Goal: Task Accomplishment & Management: Manage account settings

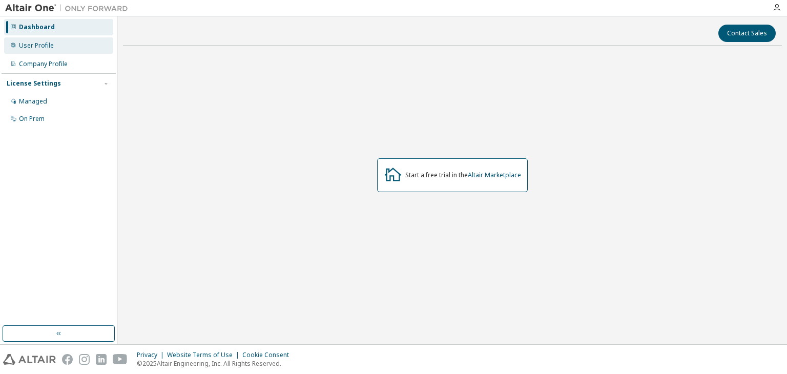
click at [38, 48] on div "User Profile" at bounding box center [36, 45] width 35 height 8
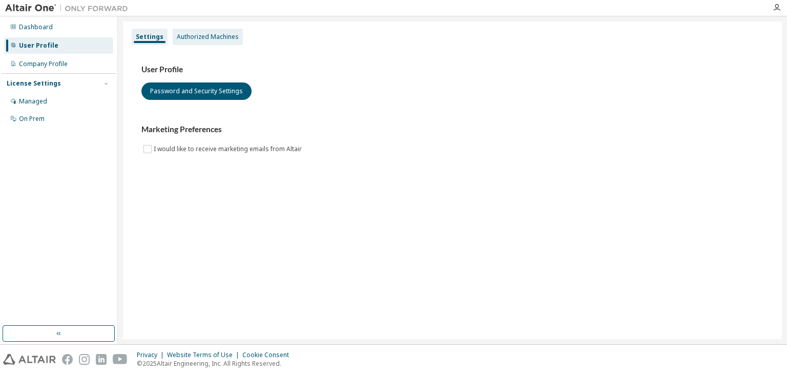
click at [200, 39] on div "Authorized Machines" at bounding box center [208, 37] width 62 height 8
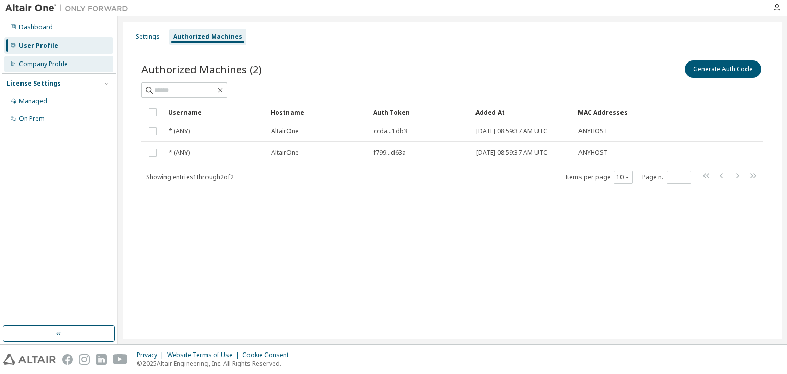
click at [49, 60] on div "Company Profile" at bounding box center [43, 64] width 49 height 8
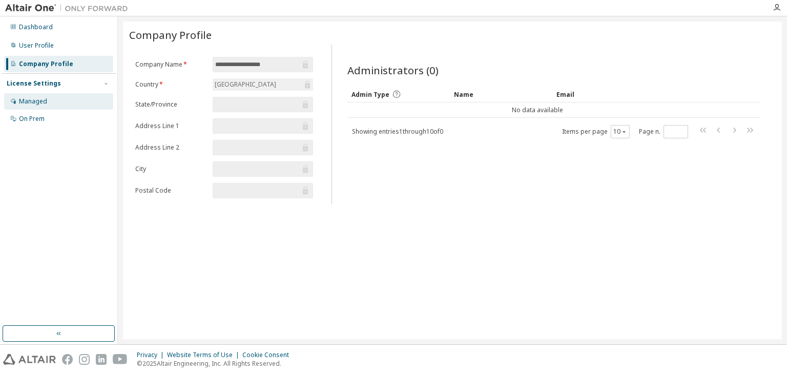
click at [19, 100] on div "Managed" at bounding box center [33, 101] width 28 height 8
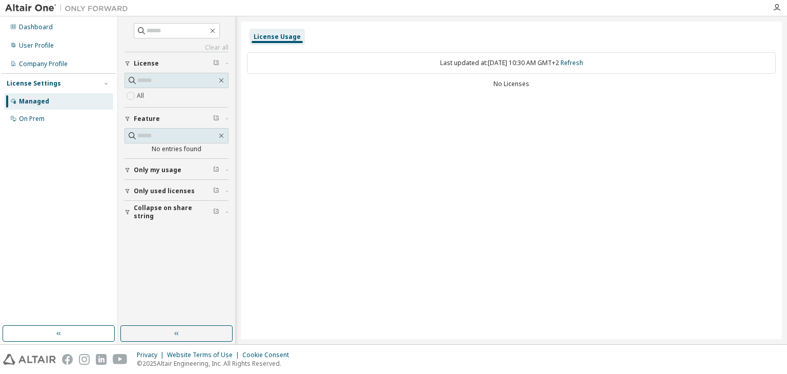
click at [129, 167] on icon "button" at bounding box center [127, 170] width 6 height 6
click at [140, 170] on span "Only my usage" at bounding box center [158, 170] width 48 height 8
click at [160, 193] on span "Only used licenses" at bounding box center [164, 191] width 61 height 8
click at [54, 117] on div "On Prem" at bounding box center [58, 119] width 109 height 16
